Goal: Navigation & Orientation: Go to known website

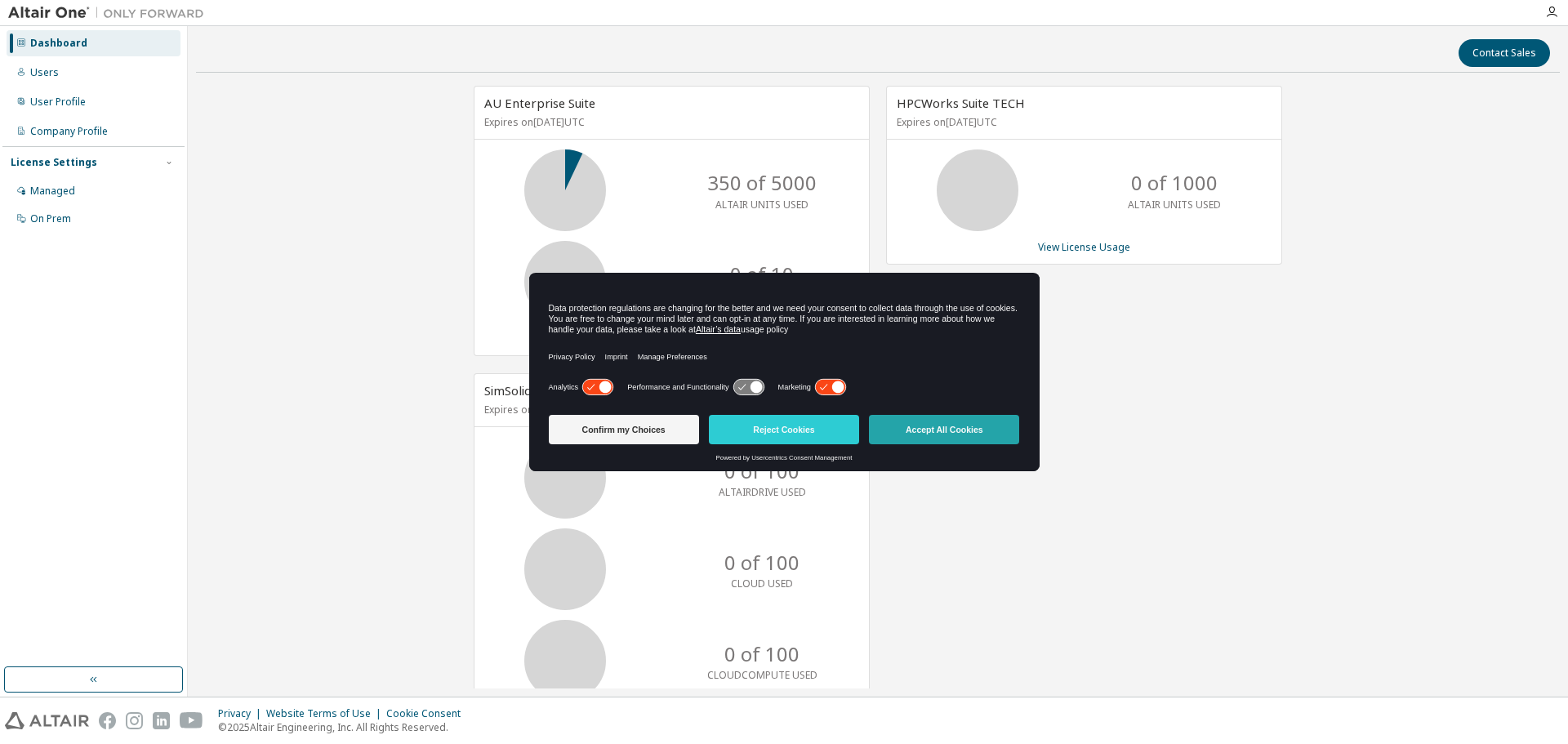
click at [951, 431] on button "Accept All Cookies" at bounding box center [944, 429] width 150 height 29
